Goal: Share content: Share content

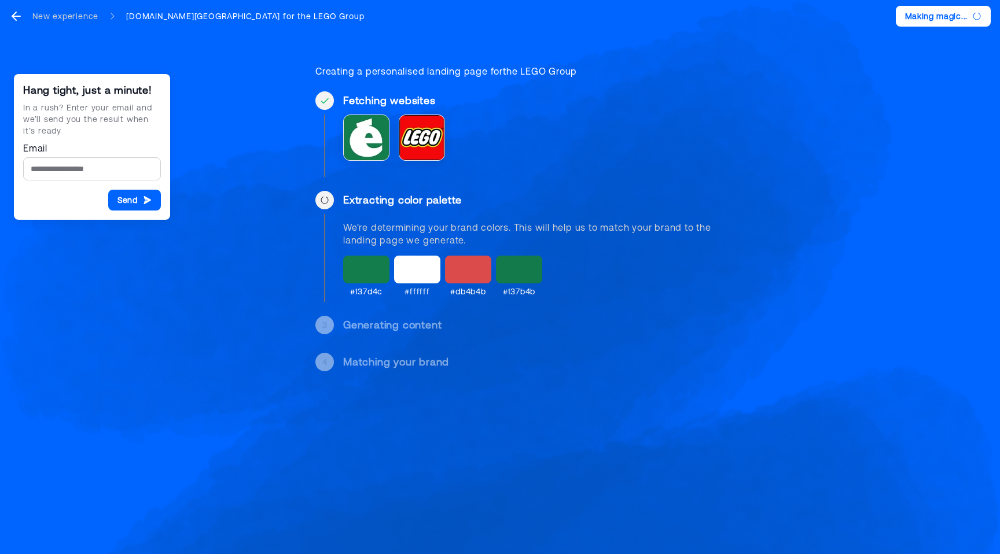
click at [333, 325] on div "3" at bounding box center [324, 325] width 19 height 19
click at [370, 268] on div at bounding box center [366, 270] width 46 height 28
click at [406, 269] on div at bounding box center [417, 270] width 46 height 28
click at [476, 262] on div at bounding box center [468, 270] width 46 height 28
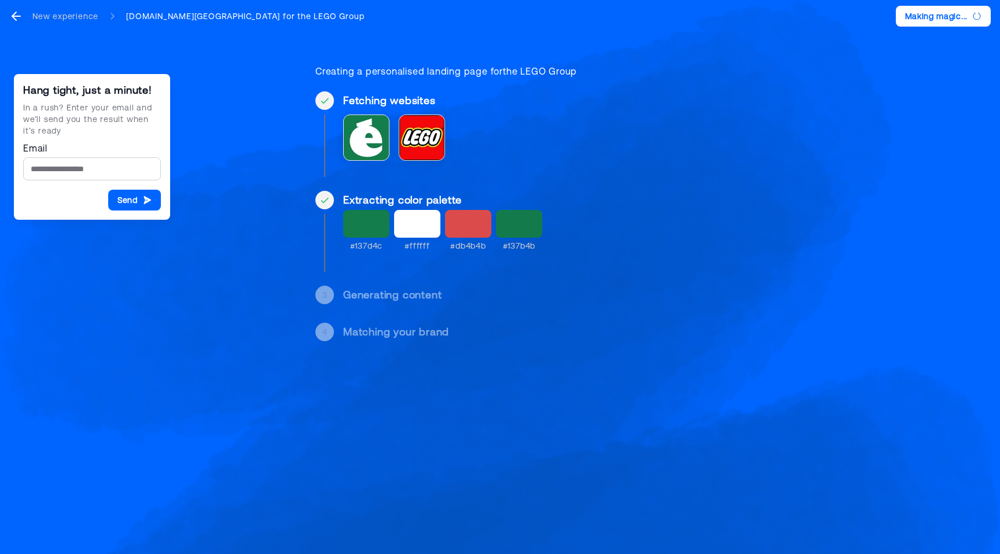
click at [528, 263] on div "Extracting color palette #137d4c #ffffff #db4b4b #137b4b" at bounding box center [530, 231] width 374 height 81
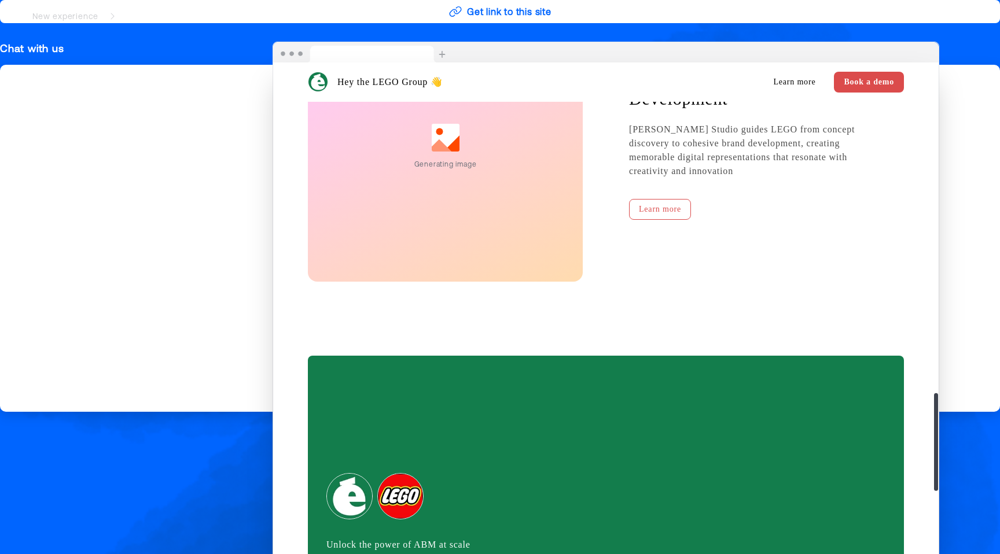
scroll to position [1710, 0]
click at [474, 10] on nav "New experience Herve.paris for the LEGO Group" at bounding box center [500, 16] width 1000 height 32
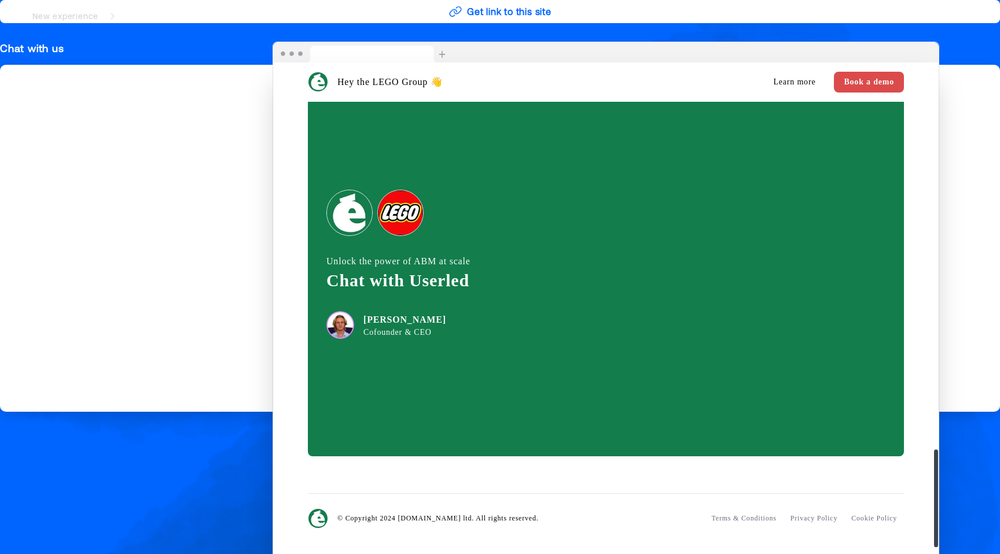
scroll to position [1999, 0]
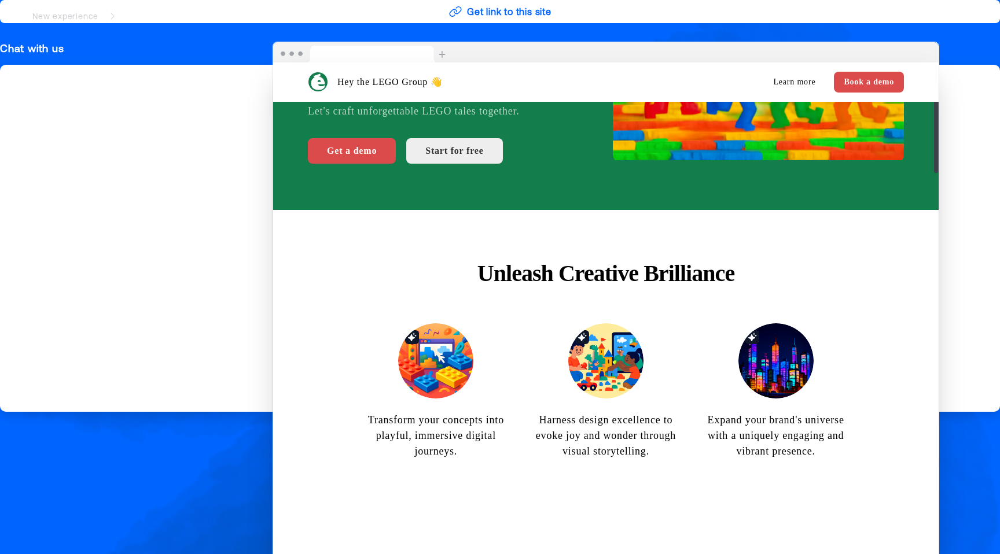
scroll to position [0, 0]
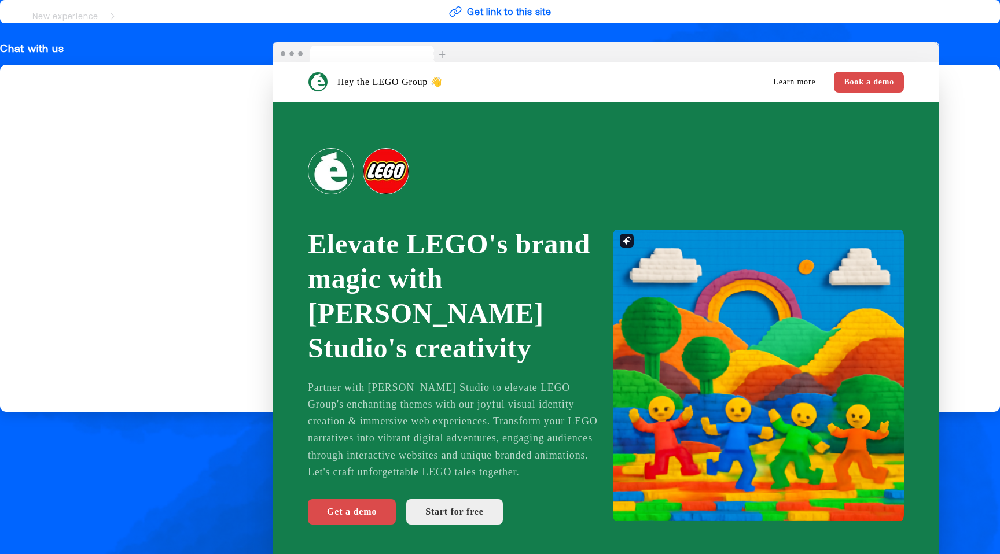
click at [482, 12] on nav "New experience Herve.paris for the LEGO Group" at bounding box center [500, 16] width 1000 height 32
click at [459, 9] on nav "New experience Herve.paris for the LEGO Group" at bounding box center [500, 16] width 1000 height 32
click at [480, 11] on nav "New experience Herve.paris for the LEGO Group" at bounding box center [500, 16] width 1000 height 32
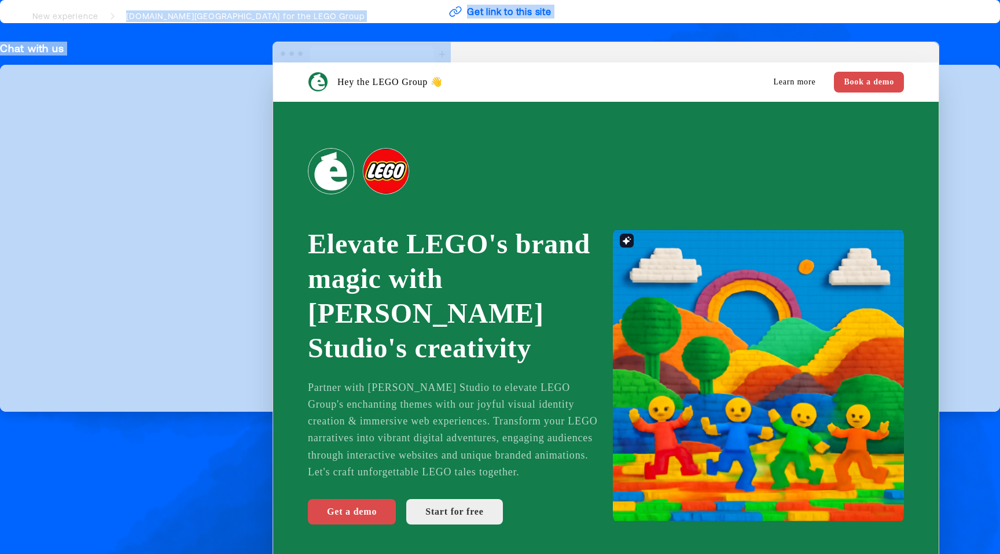
drag, startPoint x: 216, startPoint y: 13, endPoint x: 540, endPoint y: 56, distance: 326.1
click at [540, 56] on main "New experience Herve.paris for the LEGO Group Book a call with sales Like what …" at bounding box center [500, 277] width 1000 height 554
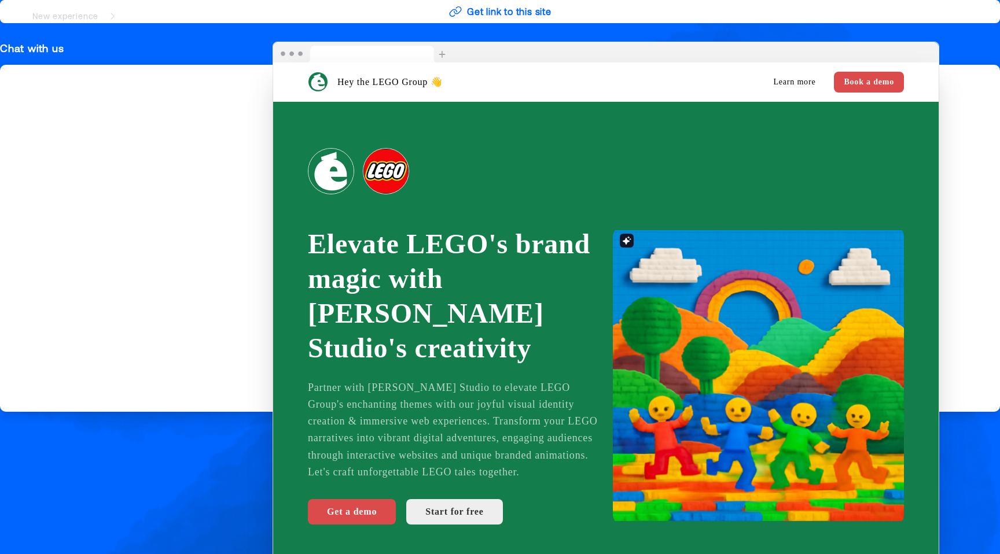
click at [521, 14] on nav "New experience Herve.paris for the LEGO Group" at bounding box center [500, 16] width 1000 height 32
click at [513, 8] on nav "New experience Herve.paris for the LEGO Group" at bounding box center [500, 16] width 1000 height 32
click at [533, 12] on nav "New experience Herve.paris for the LEGO Group" at bounding box center [500, 16] width 1000 height 32
click at [543, 12] on nav "New experience Herve.paris for the LEGO Group" at bounding box center [500, 16] width 1000 height 32
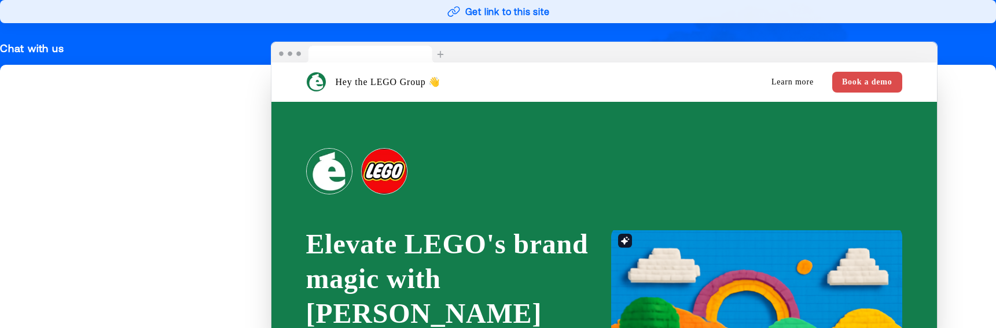
click at [477, 13] on button "Get link to this site" at bounding box center [498, 11] width 996 height 23
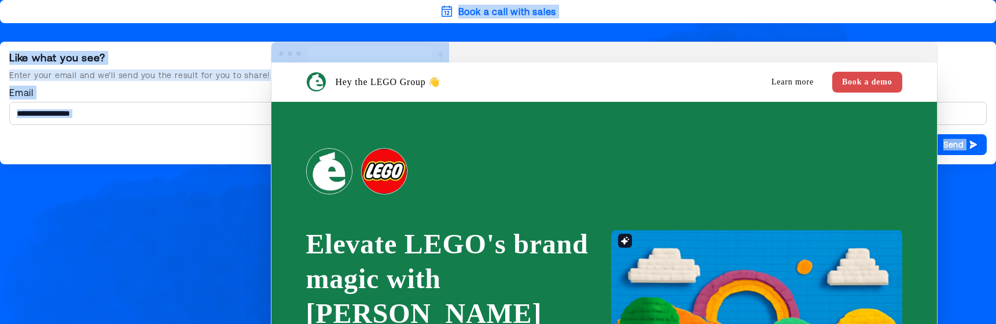
drag, startPoint x: 728, startPoint y: 61, endPoint x: 674, endPoint y: 95, distance: 64.2
click at [675, 97] on div "Hey the LEGO Group 👋 Learn more Book a demo Elevate LEGO's brand magic with Her…" at bounding box center [604, 190] width 666 height 296
